Goal: Entertainment & Leisure: Consume media (video, audio)

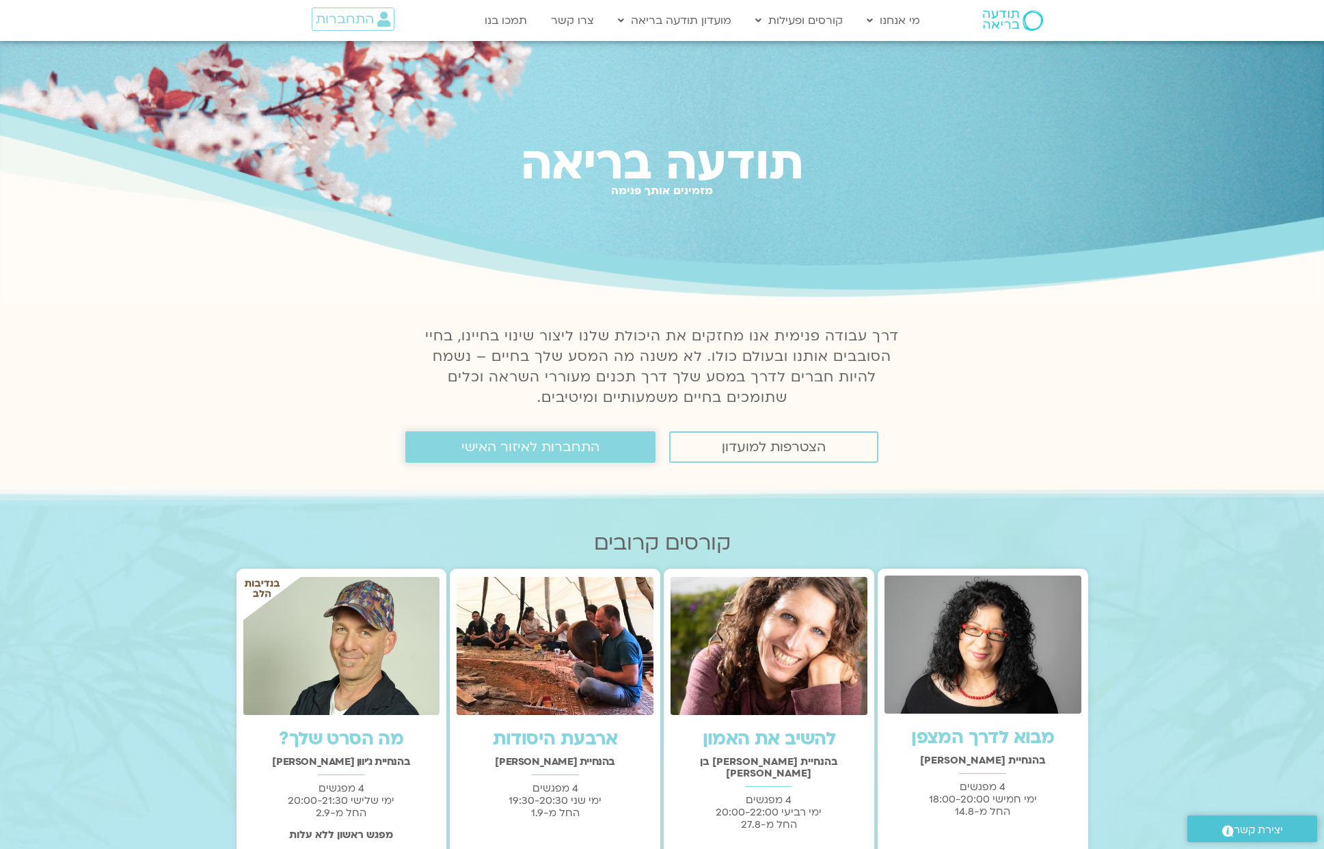
click at [590, 448] on span "התחברות לאיזור האישי" at bounding box center [530, 447] width 138 height 15
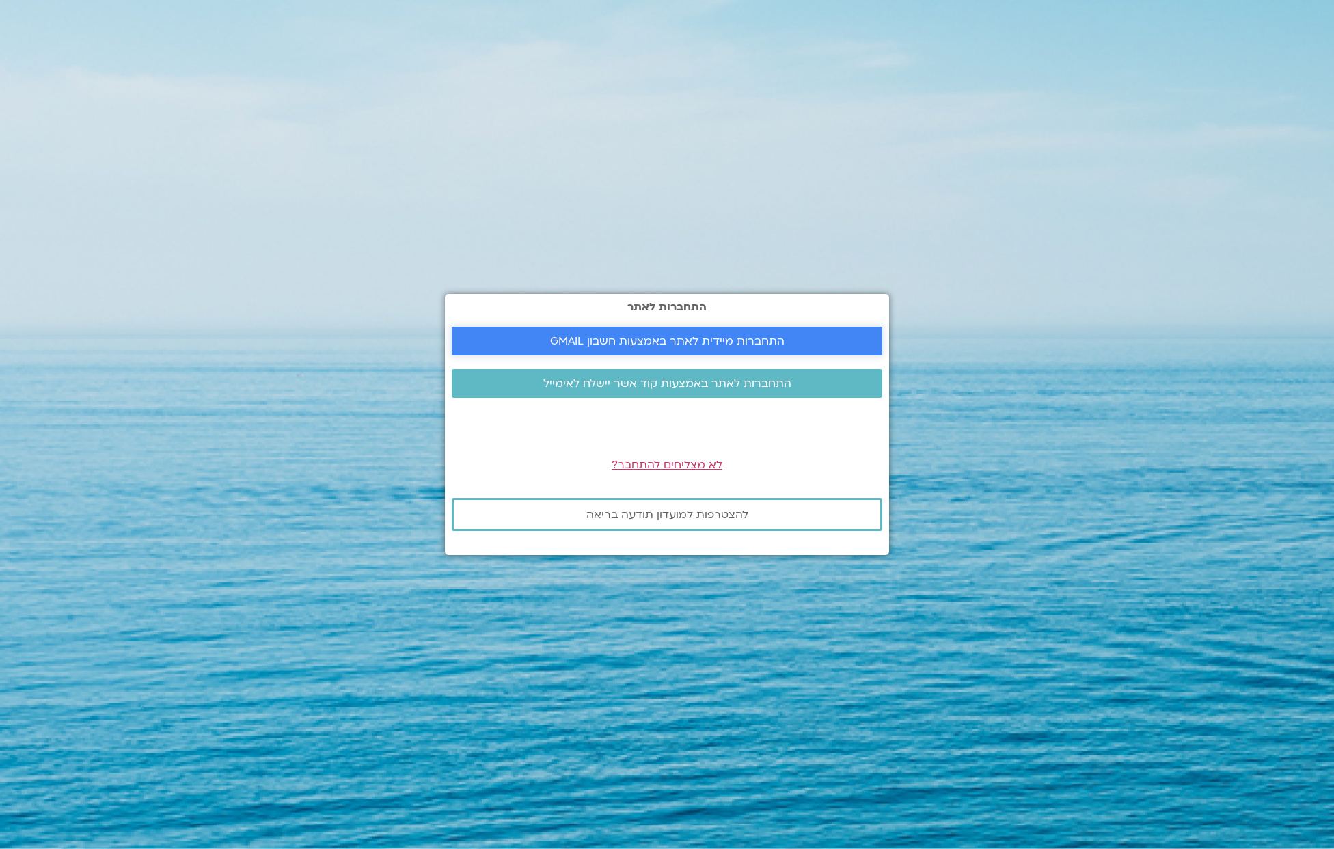
click at [657, 345] on span "התחברות מיידית לאתר באמצעות חשבון GMAIL" at bounding box center [667, 341] width 234 height 12
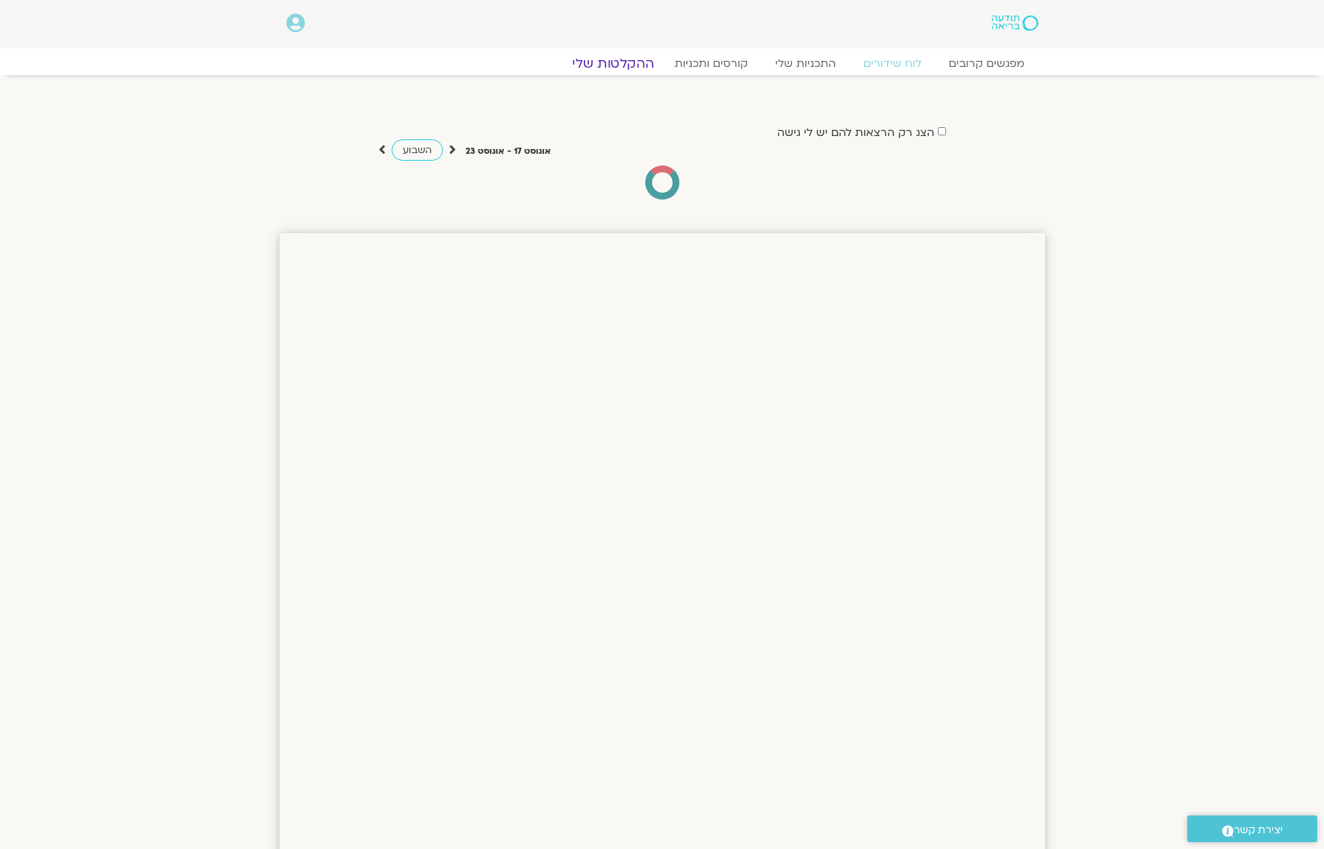
click at [612, 69] on link "ההקלטות שלי" at bounding box center [613, 63] width 115 height 16
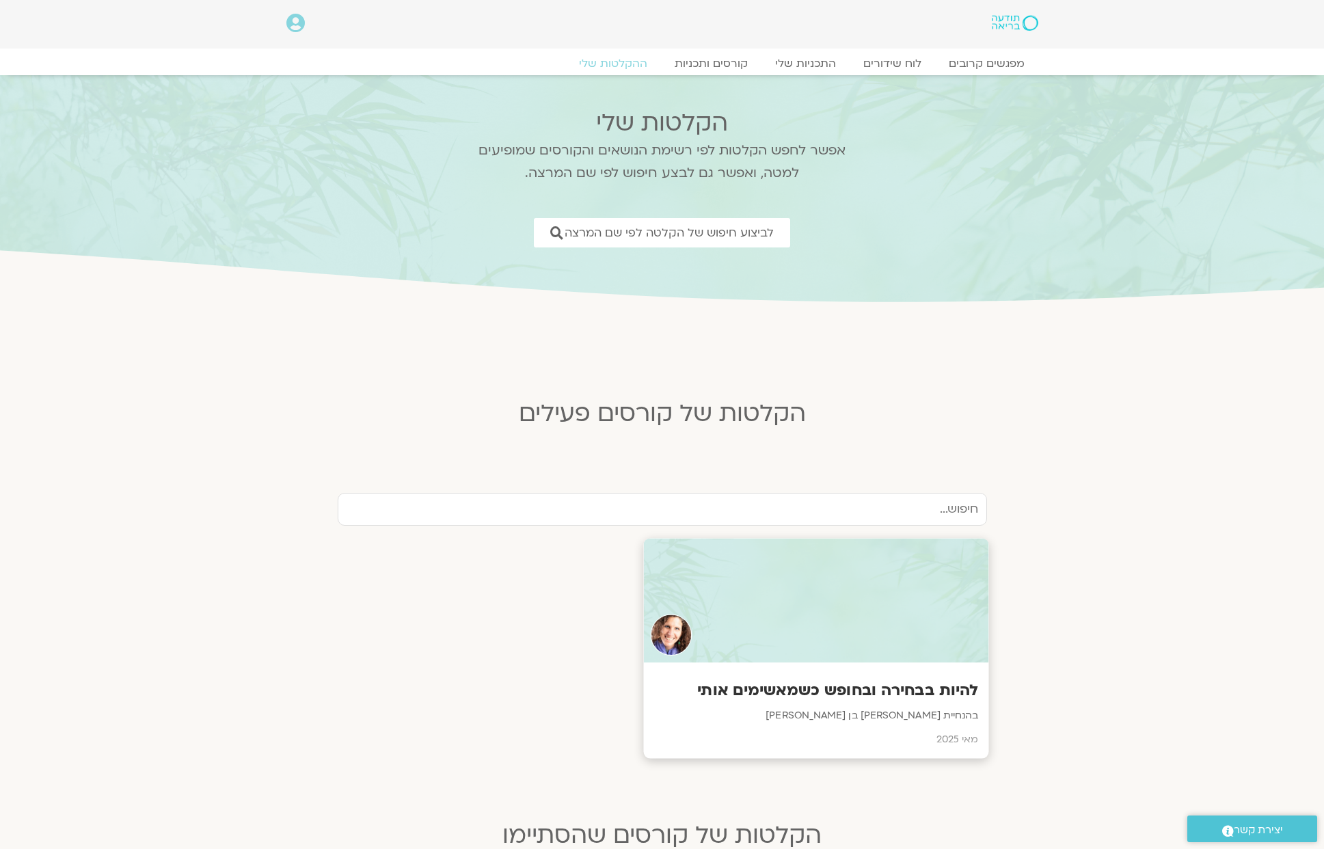
click at [805, 649] on div at bounding box center [815, 601] width 345 height 124
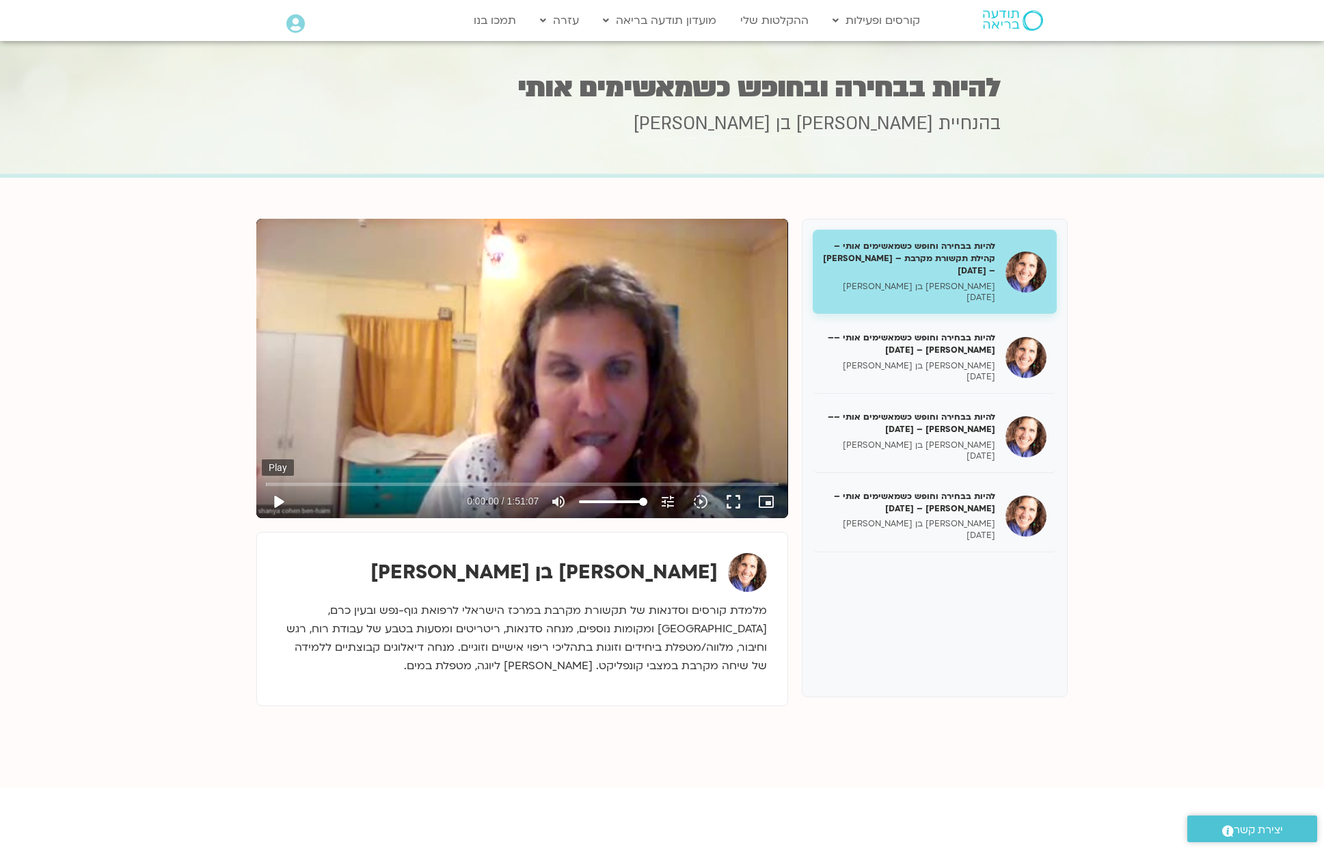
click at [276, 499] on button "play_arrow" at bounding box center [278, 501] width 33 height 33
click at [278, 484] on input "Seek" at bounding box center [522, 484] width 513 height 8
click at [422, 483] on input "Seek" at bounding box center [522, 484] width 513 height 8
click at [283, 500] on button "pause" at bounding box center [278, 501] width 33 height 33
type input "2008.505388686"
